Goal: Task Accomplishment & Management: Manage account settings

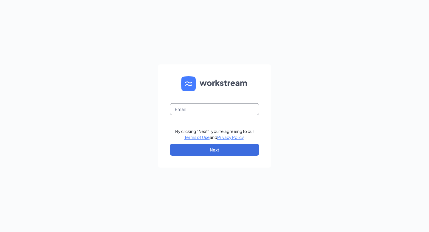
click at [185, 110] on input "text" at bounding box center [214, 109] width 89 height 12
type input "pelhamroadmarketing@gmail.com"
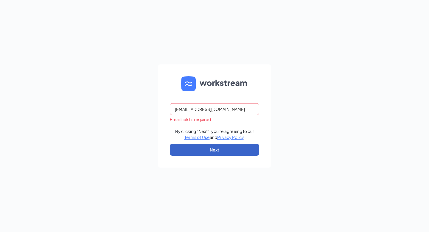
click at [215, 150] on button "Next" at bounding box center [214, 150] width 89 height 12
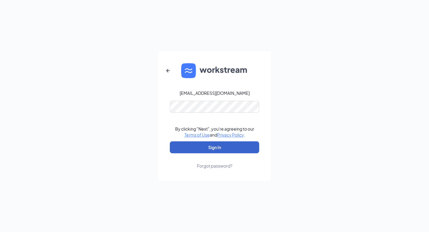
click at [213, 147] on button "Sign In" at bounding box center [214, 147] width 89 height 12
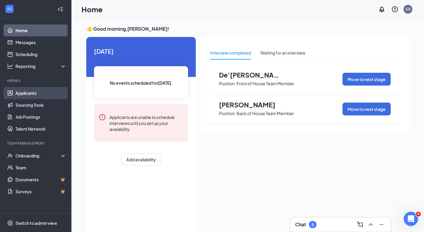
click at [25, 92] on link "Applicants" at bounding box center [40, 93] width 51 height 12
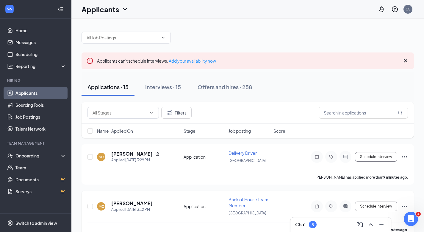
click at [238, 200] on span "Back of House Team Member" at bounding box center [249, 201] width 40 height 11
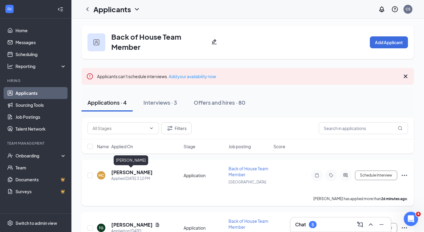
click at [134, 172] on h5 "[PERSON_NAME]" at bounding box center [131, 172] width 41 height 7
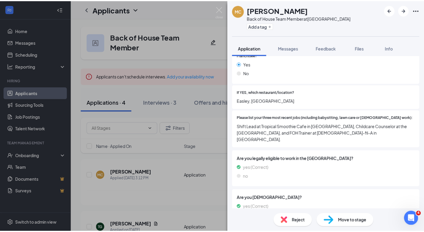
scroll to position [176, 0]
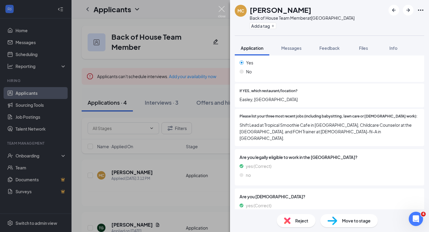
click at [221, 7] on img at bounding box center [221, 12] width 7 height 12
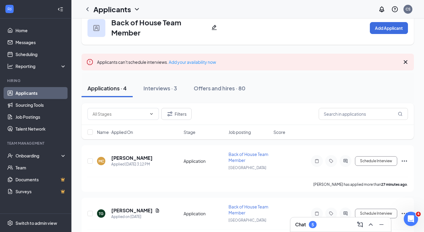
scroll to position [11, 0]
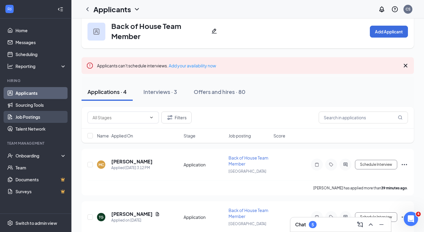
click at [29, 116] on link "Job Postings" at bounding box center [40, 117] width 51 height 12
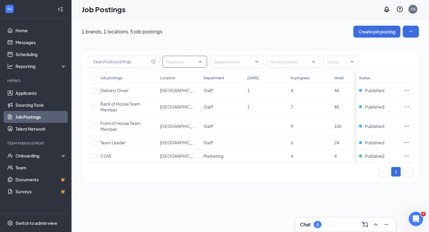
click at [200, 62] on div "Positions" at bounding box center [184, 62] width 45 height 12
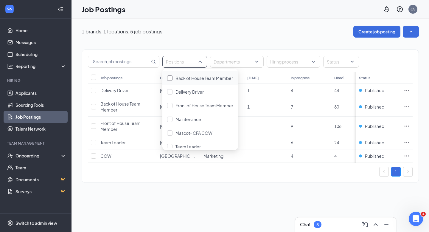
click at [170, 77] on div at bounding box center [169, 77] width 5 height 5
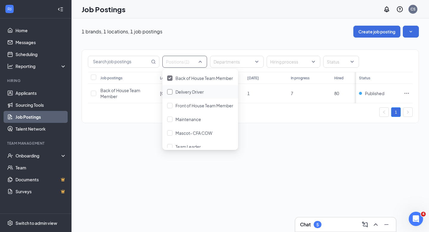
click at [170, 93] on div at bounding box center [169, 91] width 5 height 5
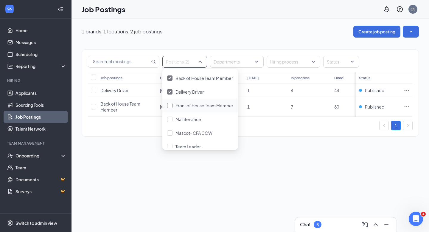
click at [170, 105] on div at bounding box center [169, 105] width 5 height 5
click at [169, 120] on div at bounding box center [169, 118] width 5 height 5
click at [169, 134] on div at bounding box center [169, 132] width 5 height 5
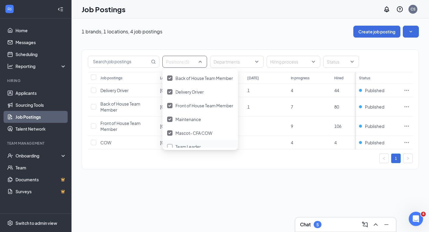
click at [170, 145] on div at bounding box center [169, 146] width 5 height 5
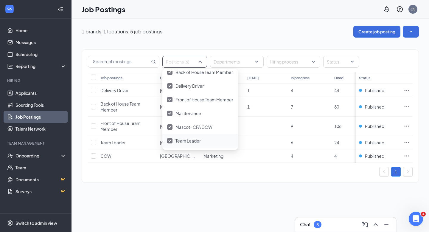
click at [213, 193] on div "1 brands, 1 locations, 5 job postings Create job posting Positions (6) Departme…" at bounding box center [249, 106] width 357 height 177
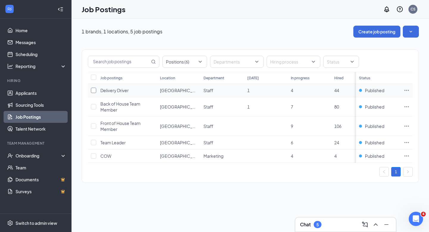
click at [94, 89] on input "checkbox" at bounding box center [93, 90] width 5 height 5
checkbox input "true"
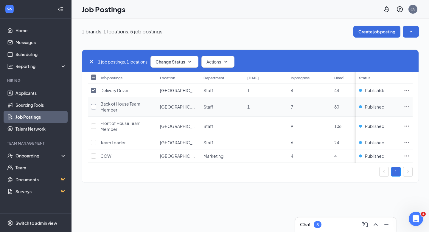
click at [93, 107] on input "checkbox" at bounding box center [93, 106] width 5 height 5
checkbox input "true"
click at [93, 125] on input "checkbox" at bounding box center [93, 125] width 5 height 5
checkbox input "true"
click at [94, 141] on input "checkbox" at bounding box center [93, 142] width 5 height 5
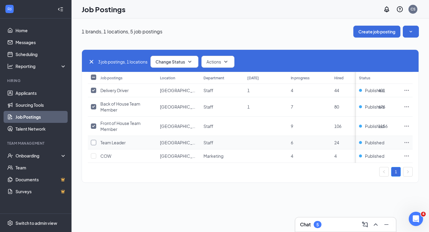
checkbox input "true"
click at [94, 155] on input "checkbox" at bounding box center [93, 155] width 5 height 5
checkbox input "true"
click at [190, 59] on icon "SmallChevronDown" at bounding box center [189, 61] width 7 height 7
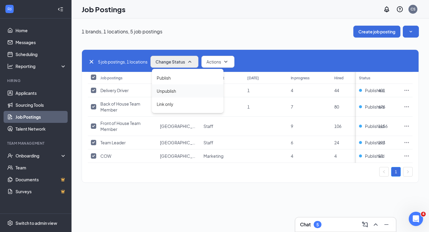
click at [170, 91] on span "Unpublish" at bounding box center [166, 91] width 19 height 7
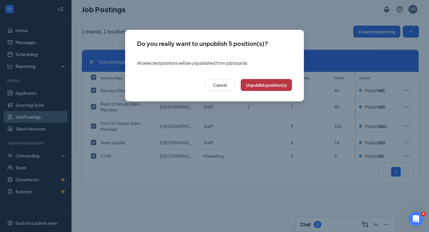
click at [261, 84] on button "Unpublish position(s)" at bounding box center [266, 85] width 51 height 12
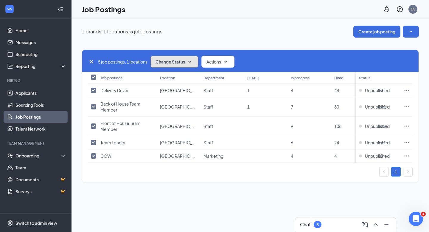
click at [192, 60] on icon "SmallChevronDown" at bounding box center [189, 61] width 7 height 7
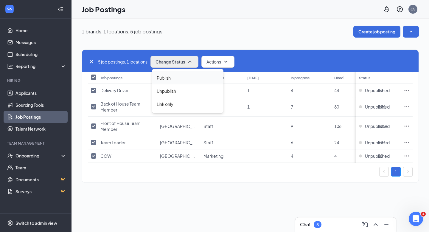
click at [164, 75] on span "Publish" at bounding box center [164, 77] width 14 height 7
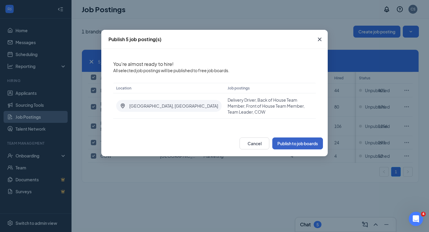
click at [290, 137] on button "Publish to job boards" at bounding box center [297, 143] width 51 height 12
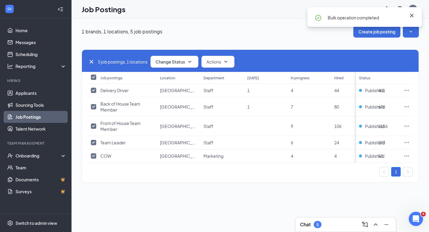
click at [410, 13] on icon "Cross" at bounding box center [411, 15] width 7 height 7
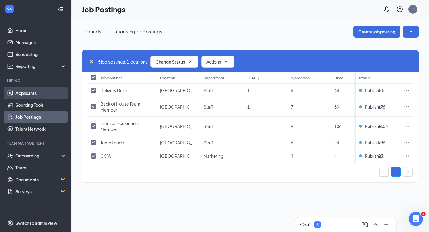
click at [31, 92] on link "Applicants" at bounding box center [40, 93] width 51 height 12
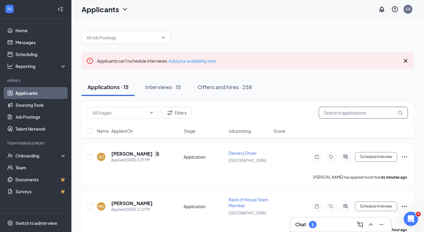
click at [325, 113] on input "text" at bounding box center [363, 113] width 89 height 12
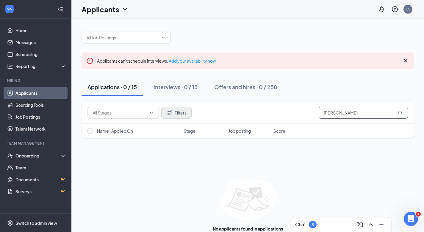
type input "Jake Laird"
click at [181, 112] on button "Filters" at bounding box center [176, 113] width 30 height 12
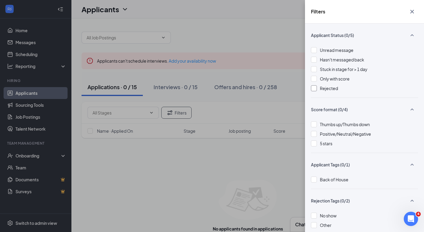
click at [314, 87] on div at bounding box center [314, 88] width 6 height 6
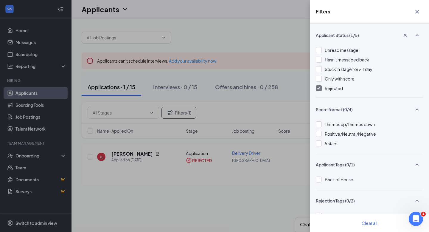
click at [123, 154] on div "Filters Applicant Status (1/5) Unread message Hasn't messaged back Stuck in sta…" at bounding box center [214, 116] width 429 height 232
click at [417, 11] on icon "Cross" at bounding box center [416, 11] width 7 height 7
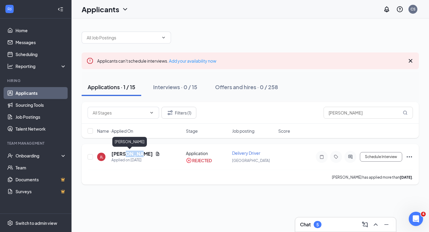
click at [113, 153] on h5 "Jake Laird" at bounding box center [131, 153] width 41 height 7
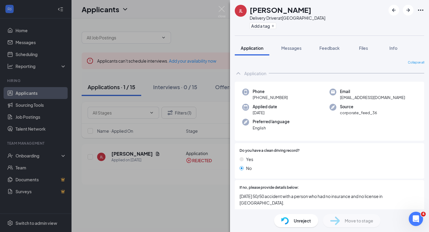
click at [115, 155] on div "JL Jake Laird Delivery Driver at Pelham Road Add a tag Application Messages Fee…" at bounding box center [214, 116] width 429 height 232
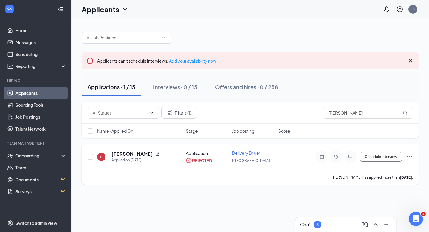
click at [411, 155] on icon "Ellipses" at bounding box center [408, 156] width 7 height 7
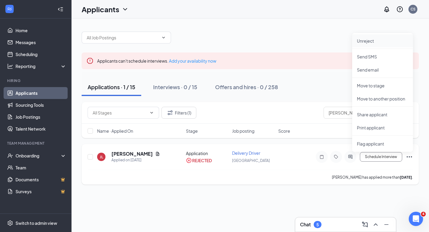
click at [367, 40] on p "Unreject" at bounding box center [382, 41] width 51 height 6
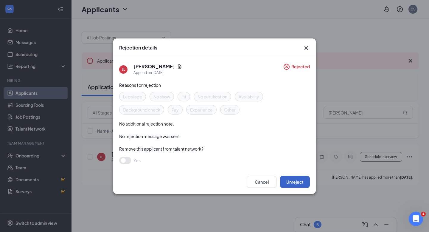
click at [293, 179] on button "Unreject" at bounding box center [295, 182] width 30 height 12
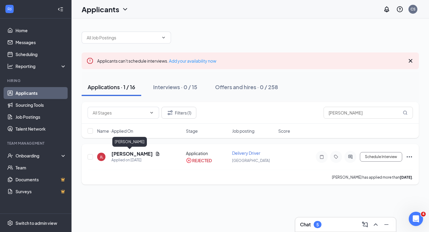
click at [131, 152] on h5 "Jake Laird" at bounding box center [131, 153] width 41 height 7
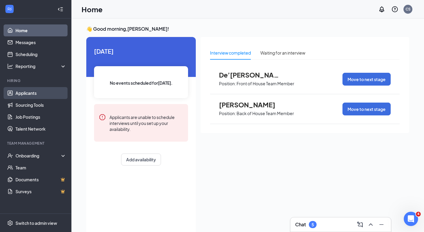
click at [30, 93] on link "Applicants" at bounding box center [40, 93] width 51 height 12
